Goal: Information Seeking & Learning: Learn about a topic

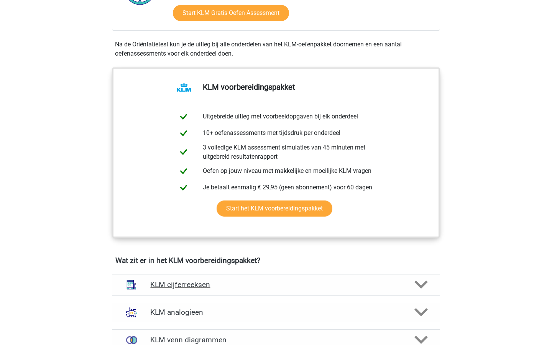
scroll to position [171, 0]
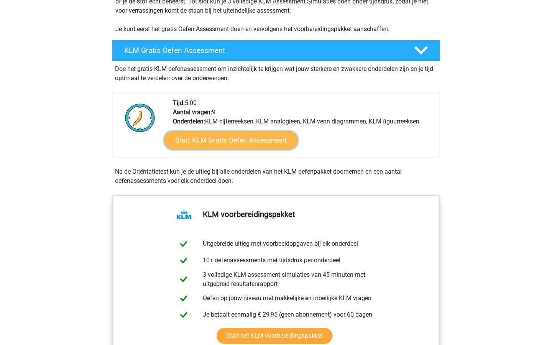
click at [217, 133] on link "Start KLM Gratis Oefen Assessment" at bounding box center [230, 140] width 133 height 18
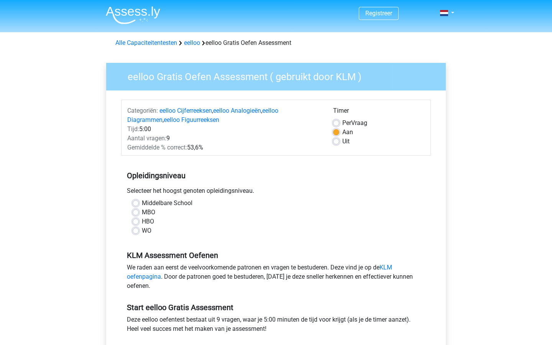
click at [142, 231] on label "WO" at bounding box center [147, 230] width 10 height 9
click at [137, 231] on input "WO" at bounding box center [136, 230] width 6 height 8
radio input "true"
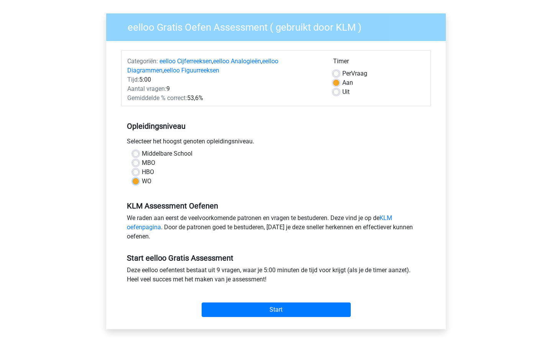
scroll to position [50, 0]
click at [256, 309] on input "Start" at bounding box center [276, 309] width 149 height 15
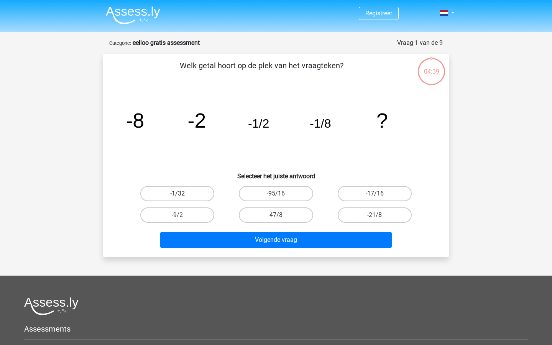
click at [197, 194] on label "-1/32" at bounding box center [177, 193] width 74 height 15
click at [183, 194] on input "-1/32" at bounding box center [180, 196] width 5 height 5
radio input "true"
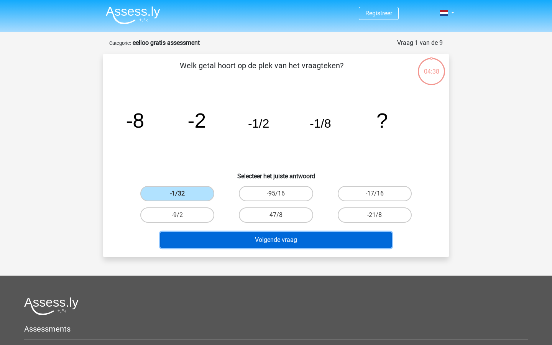
click at [260, 238] on button "Volgende vraag" at bounding box center [276, 240] width 232 height 16
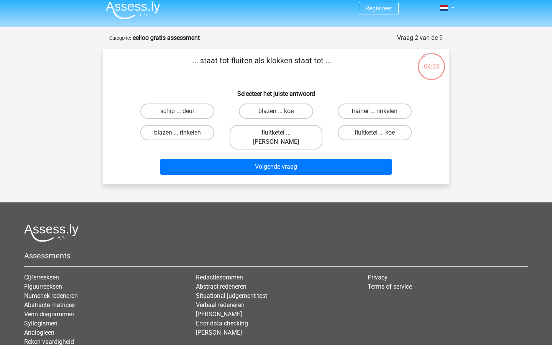
scroll to position [6, 0]
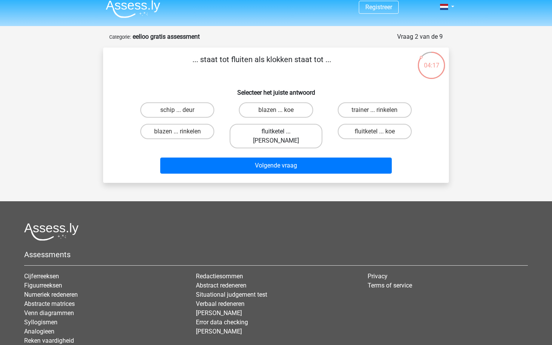
click at [274, 134] on label "fluitketel ... luiden" at bounding box center [276, 136] width 92 height 25
click at [276, 134] on input "fluitketel ... luiden" at bounding box center [278, 134] width 5 height 5
radio input "true"
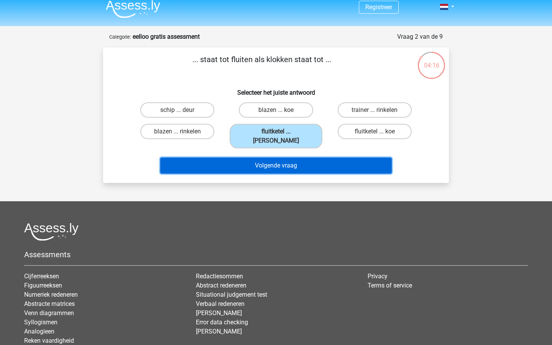
click at [268, 158] on button "Volgende vraag" at bounding box center [276, 166] width 232 height 16
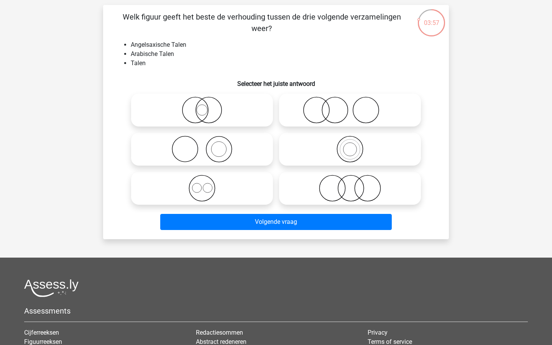
scroll to position [42, 0]
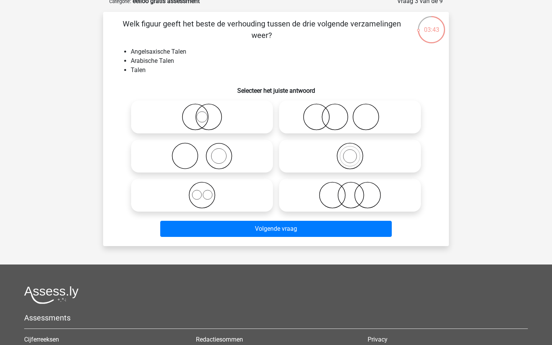
click at [211, 198] on icon at bounding box center [202, 195] width 136 height 27
click at [207, 191] on input "radio" at bounding box center [204, 188] width 5 height 5
radio input "true"
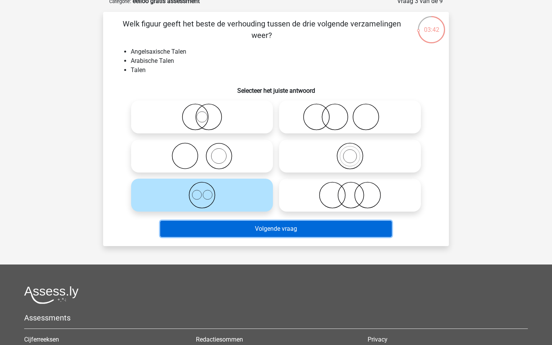
click at [261, 226] on button "Volgende vraag" at bounding box center [276, 229] width 232 height 16
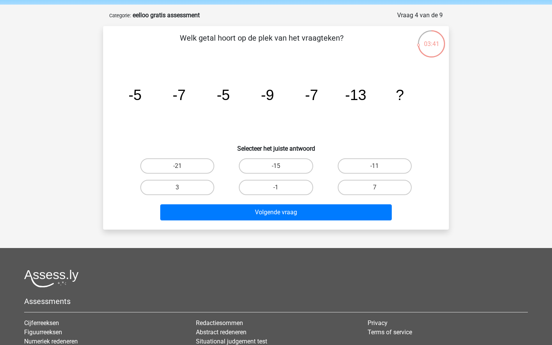
scroll to position [27, 0]
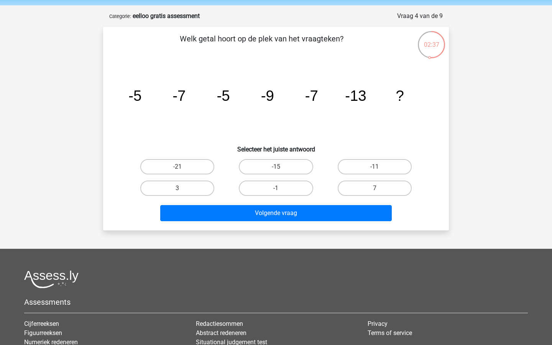
click at [280, 167] on input "-15" at bounding box center [278, 169] width 5 height 5
radio input "true"
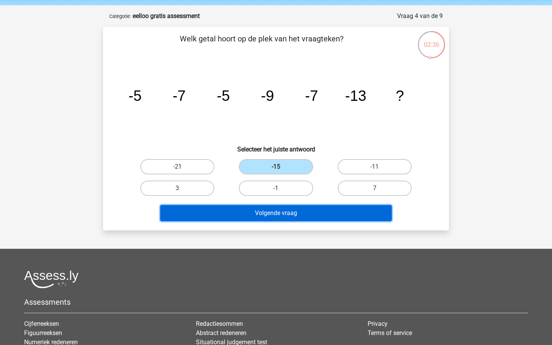
click at [267, 215] on button "Volgende vraag" at bounding box center [276, 213] width 232 height 16
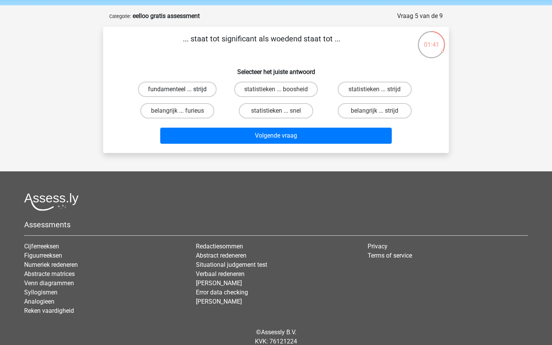
click at [186, 88] on label "fundamenteel ... strijd" at bounding box center [177, 89] width 79 height 15
click at [183, 89] on input "fundamenteel ... strijd" at bounding box center [180, 91] width 5 height 5
radio input "true"
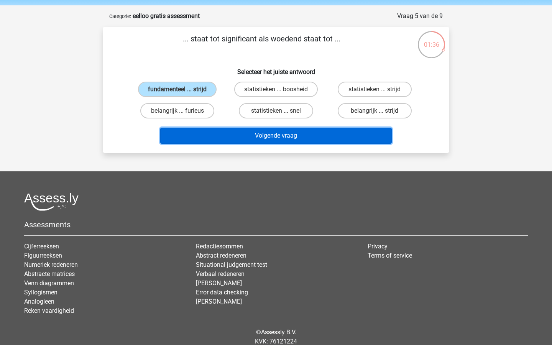
drag, startPoint x: 276, startPoint y: 137, endPoint x: 316, endPoint y: 67, distance: 80.7
click at [316, 67] on div "... staat tot significant als woedend staat tot ... Selecteer het juiste antwoo…" at bounding box center [276, 90] width 340 height 114
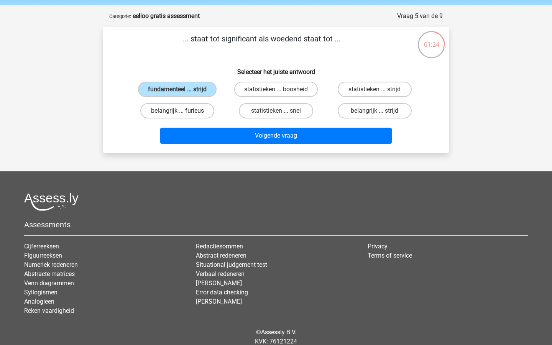
click at [199, 112] on label "belangrijk ... furieus" at bounding box center [177, 110] width 74 height 15
click at [183, 112] on input "belangrijk ... furieus" at bounding box center [180, 113] width 5 height 5
radio input "true"
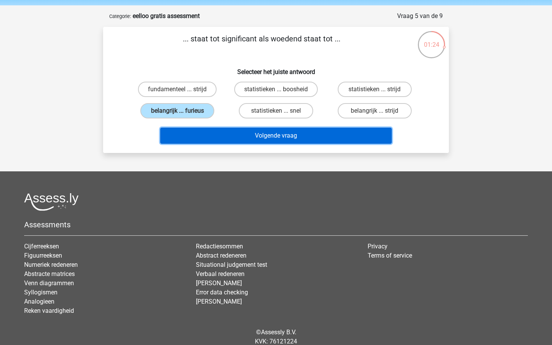
click at [274, 138] on button "Volgende vraag" at bounding box center [276, 136] width 232 height 16
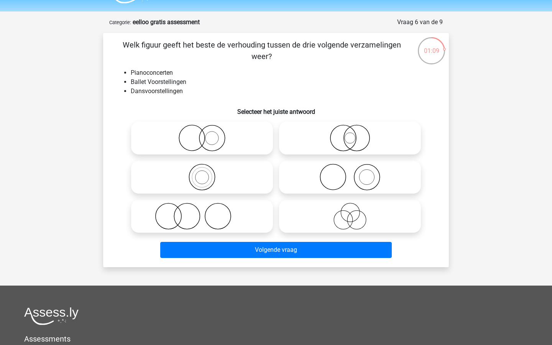
scroll to position [25, 0]
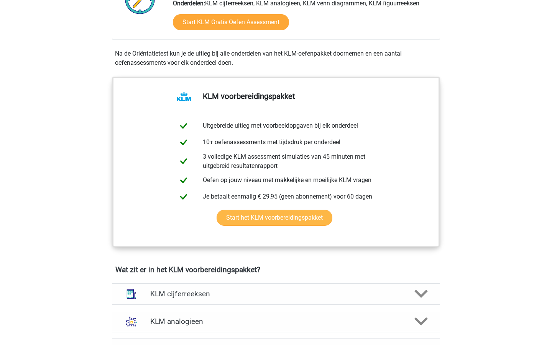
scroll to position [292, 0]
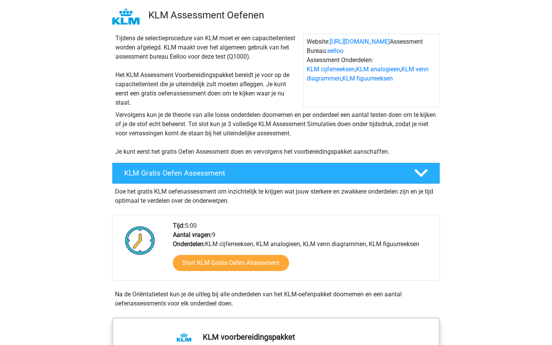
scroll to position [71, 0]
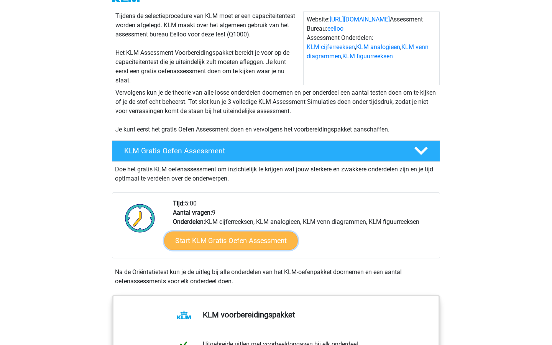
click at [215, 240] on link "Start KLM Gratis Oefen Assessment" at bounding box center [230, 240] width 133 height 18
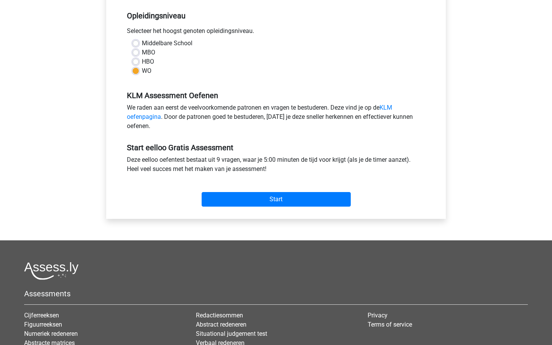
scroll to position [161, 0]
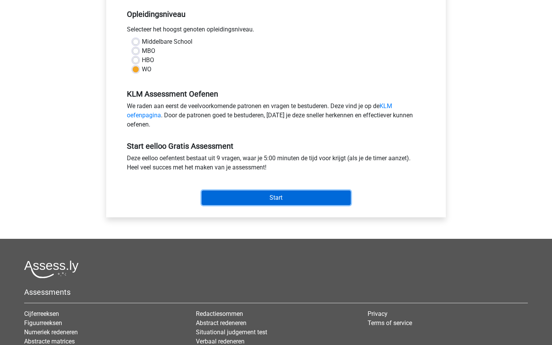
click at [275, 198] on input "Start" at bounding box center [276, 198] width 149 height 15
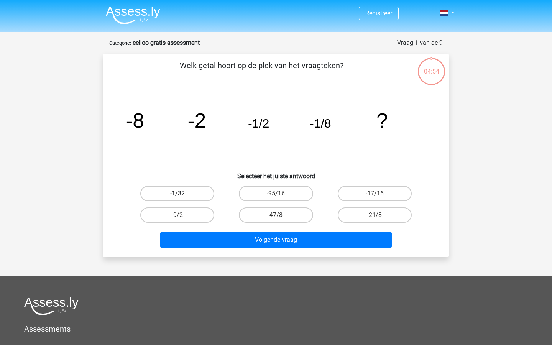
click at [190, 191] on label "-1/32" at bounding box center [177, 193] width 74 height 15
click at [183, 194] on input "-1/32" at bounding box center [180, 196] width 5 height 5
radio input "true"
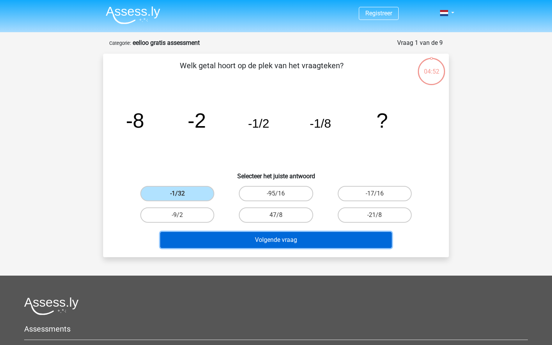
click at [255, 243] on button "Volgende vraag" at bounding box center [276, 240] width 232 height 16
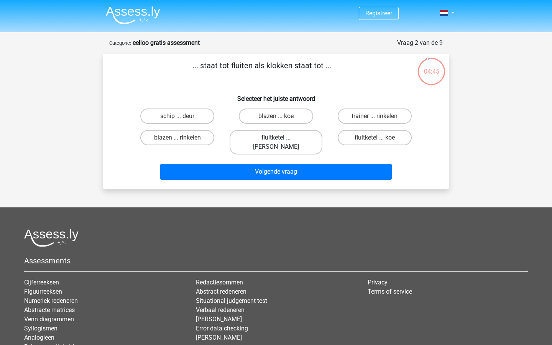
click at [273, 142] on label "fluitketel ... luiden" at bounding box center [276, 142] width 92 height 25
click at [276, 142] on input "fluitketel ... luiden" at bounding box center [278, 140] width 5 height 5
radio input "true"
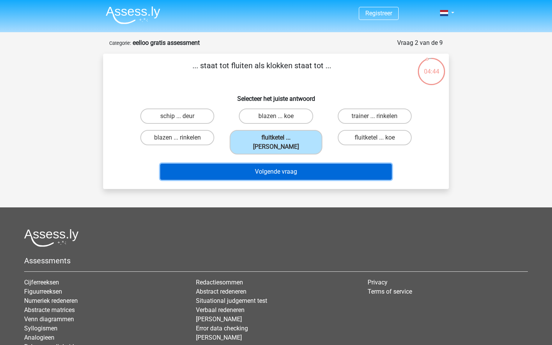
click at [263, 167] on button "Volgende vraag" at bounding box center [276, 172] width 232 height 16
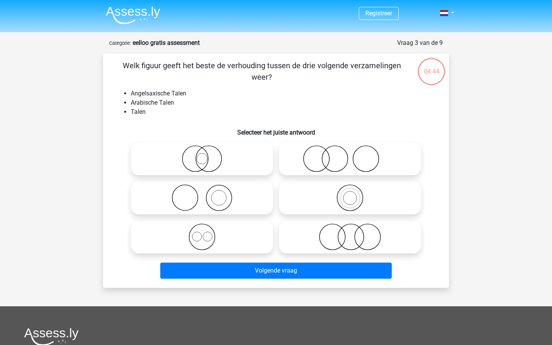
scroll to position [38, 0]
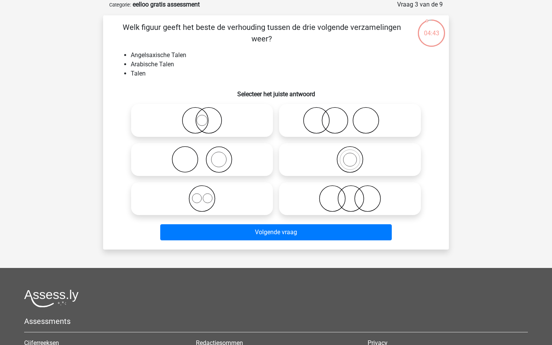
click at [196, 203] on circle at bounding box center [196, 198] width 9 height 9
click at [202, 195] on input "radio" at bounding box center [204, 192] width 5 height 5
radio input "true"
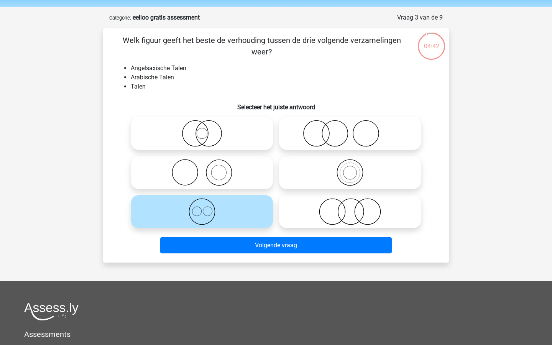
scroll to position [25, 0]
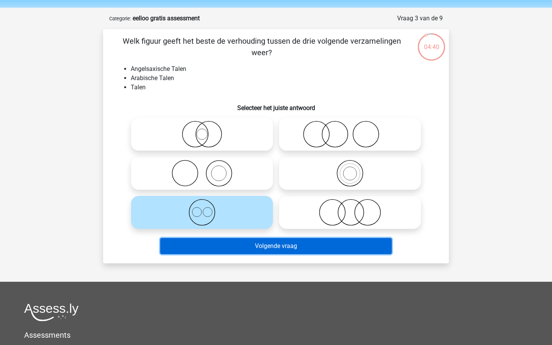
click at [275, 245] on button "Volgende vraag" at bounding box center [276, 246] width 232 height 16
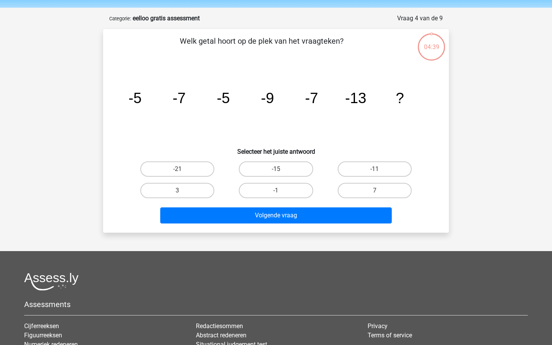
scroll to position [38, 0]
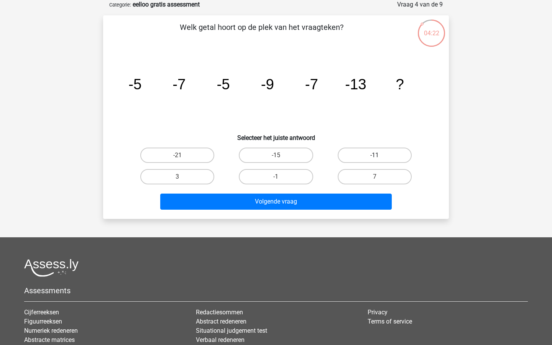
click at [381, 158] on label "-11" at bounding box center [375, 155] width 74 height 15
click at [380, 158] on input "-11" at bounding box center [377, 157] width 5 height 5
radio input "true"
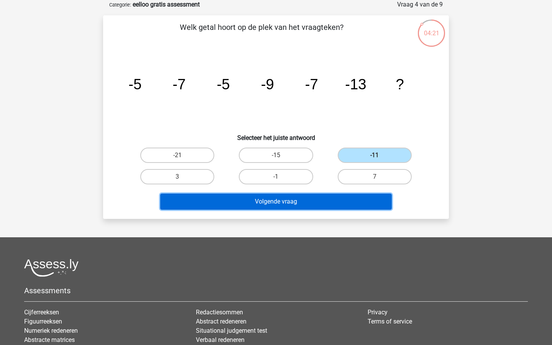
click at [278, 205] on button "Volgende vraag" at bounding box center [276, 202] width 232 height 16
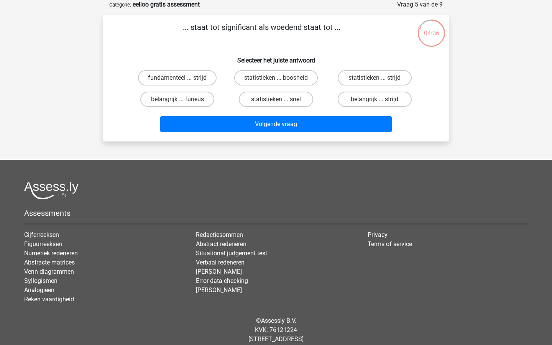
scroll to position [17, 0]
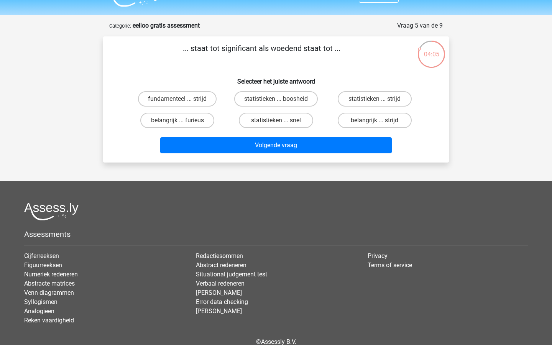
click at [238, 47] on p "... staat tot significant als woedend staat tot ..." at bounding box center [261, 54] width 293 height 23
click at [216, 48] on p "... staat tot significant als woedend staat tot ..." at bounding box center [261, 54] width 293 height 23
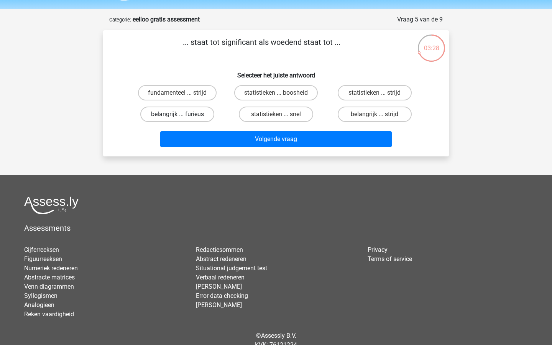
click at [171, 115] on label "belangrijk ... furieus" at bounding box center [177, 114] width 74 height 15
click at [178, 115] on input "belangrijk ... furieus" at bounding box center [180, 116] width 5 height 5
radio input "true"
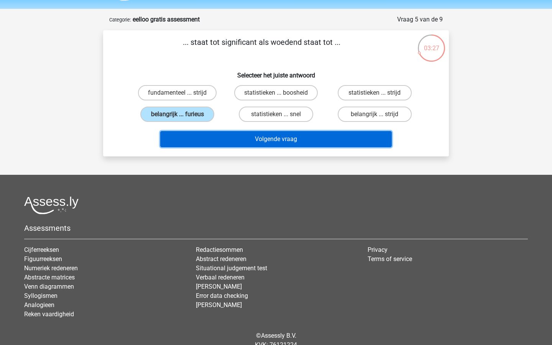
click at [234, 137] on button "Volgende vraag" at bounding box center [276, 139] width 232 height 16
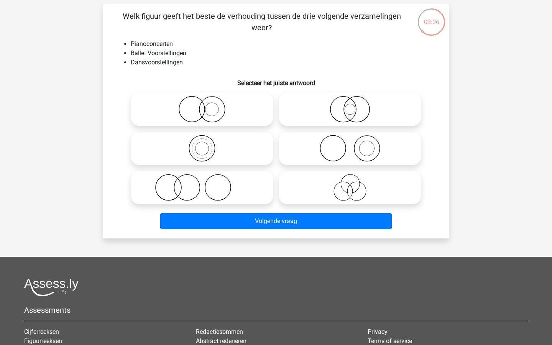
scroll to position [55, 0]
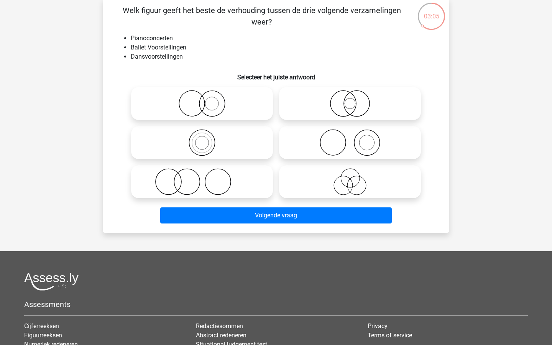
click at [368, 146] on icon at bounding box center [350, 142] width 136 height 27
click at [355, 139] on input "radio" at bounding box center [352, 136] width 5 height 5
radio input "true"
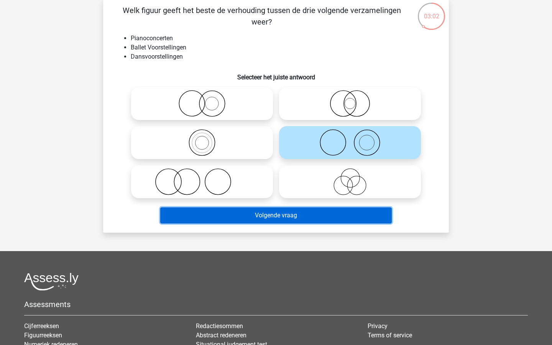
click at [262, 218] on button "Volgende vraag" at bounding box center [276, 215] width 232 height 16
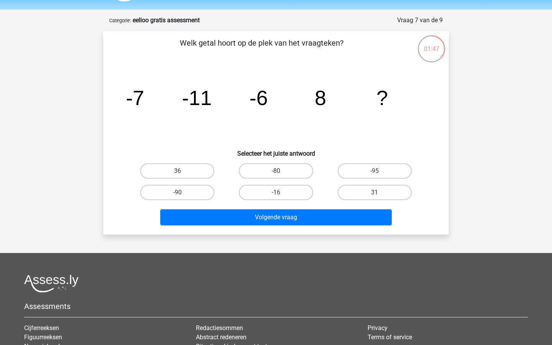
scroll to position [37, 0]
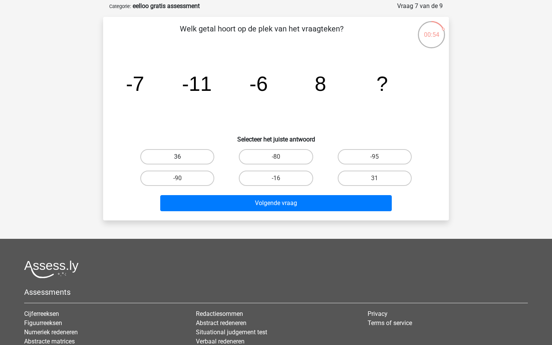
click at [189, 150] on label "36" at bounding box center [177, 156] width 74 height 15
click at [183, 157] on input "36" at bounding box center [180, 159] width 5 height 5
radio input "true"
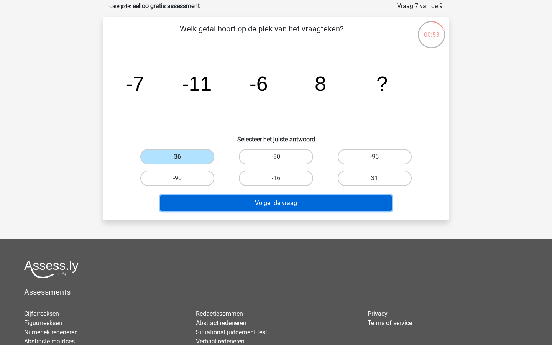
click at [304, 206] on button "Volgende vraag" at bounding box center [276, 203] width 232 height 16
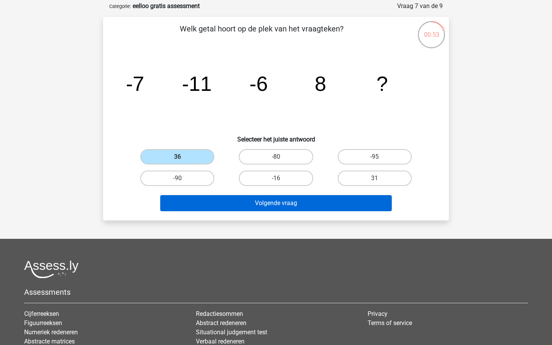
scroll to position [38, 0]
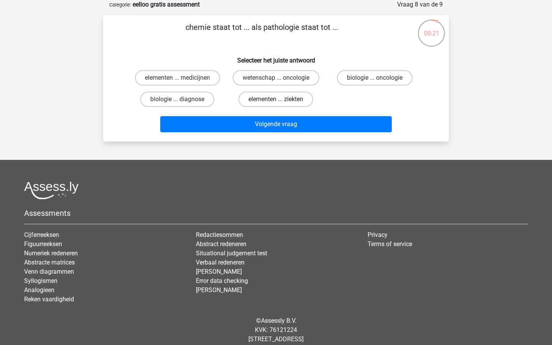
click at [266, 100] on label "elementen ... ziekten" at bounding box center [275, 99] width 75 height 15
click at [276, 100] on input "elementen ... ziekten" at bounding box center [278, 101] width 5 height 5
radio input "true"
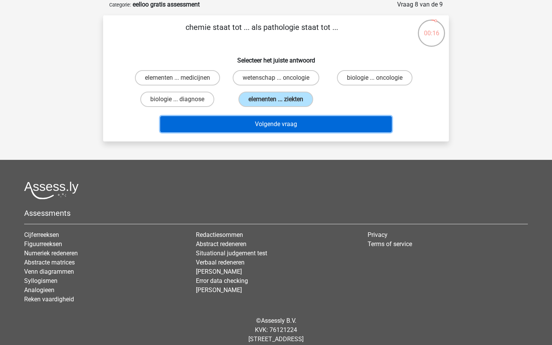
click at [271, 125] on button "Volgende vraag" at bounding box center [276, 124] width 232 height 16
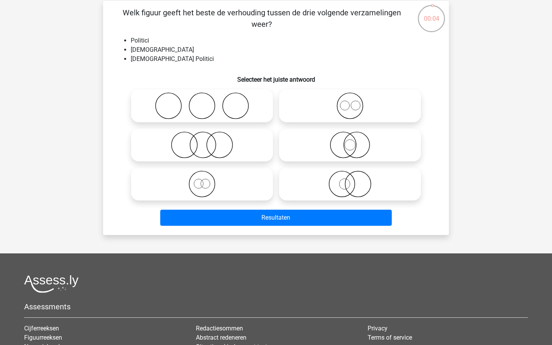
scroll to position [52, 0]
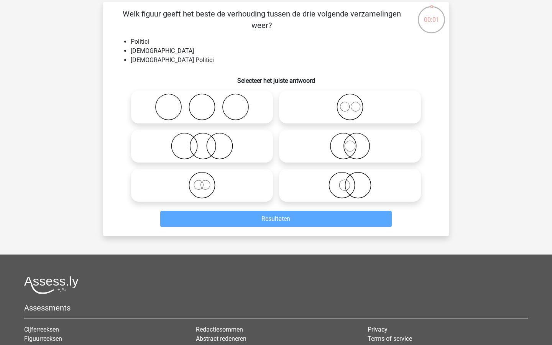
click at [324, 181] on icon at bounding box center [350, 185] width 136 height 27
click at [350, 181] on input "radio" at bounding box center [352, 178] width 5 height 5
radio input "true"
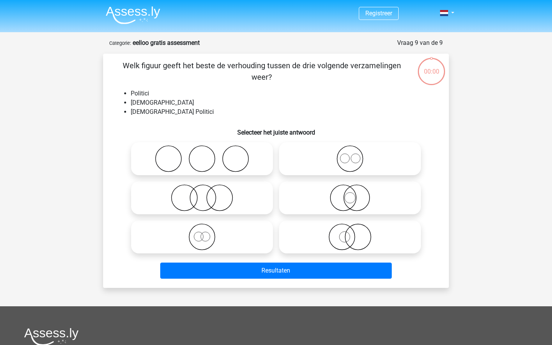
scroll to position [52, 0]
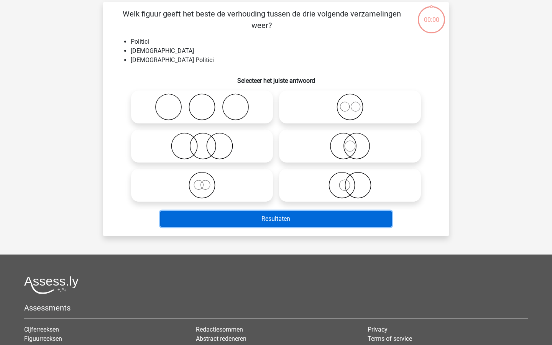
click at [261, 218] on button "Resultaten" at bounding box center [276, 219] width 232 height 16
